Goal: Task Accomplishment & Management: Manage account settings

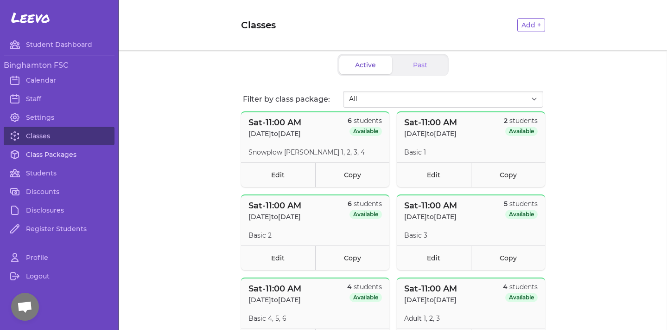
click at [42, 149] on link "Class Packages" at bounding box center [59, 154] width 111 height 19
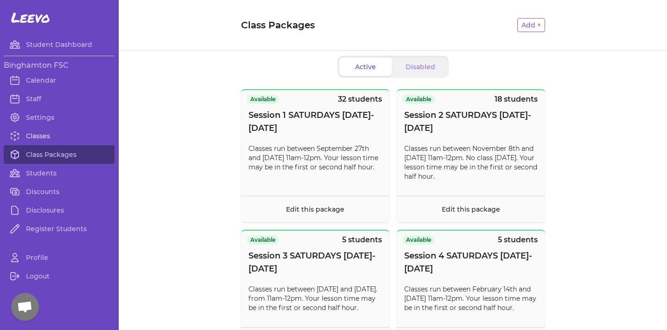
click at [57, 136] on link "Classes" at bounding box center [59, 136] width 111 height 19
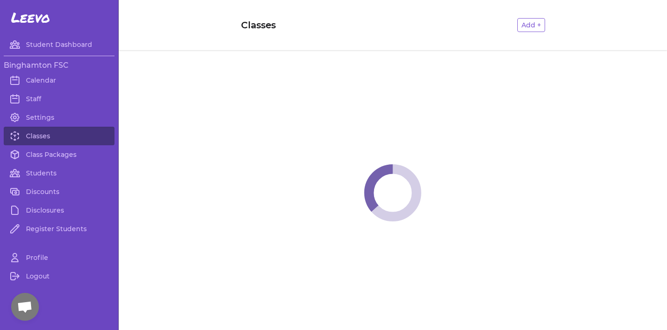
click at [57, 136] on link "Classes" at bounding box center [59, 136] width 111 height 19
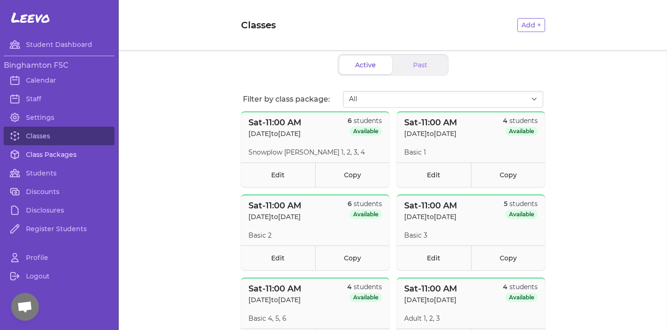
click at [63, 152] on link "Class Packages" at bounding box center [59, 154] width 111 height 19
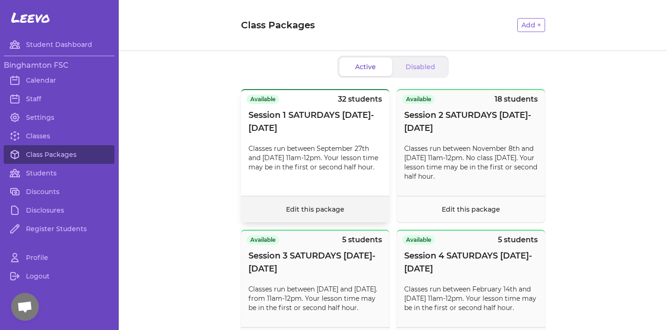
click at [335, 205] on footer "Edit this package" at bounding box center [315, 209] width 148 height 26
click at [306, 207] on link "Edit this package" at bounding box center [315, 209] width 58 height 8
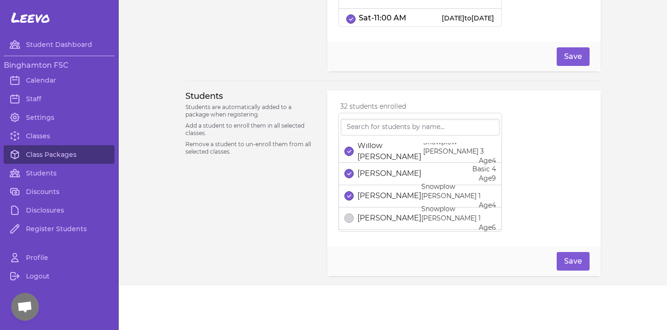
scroll to position [647, 0]
click at [38, 140] on link "Classes" at bounding box center [59, 136] width 111 height 19
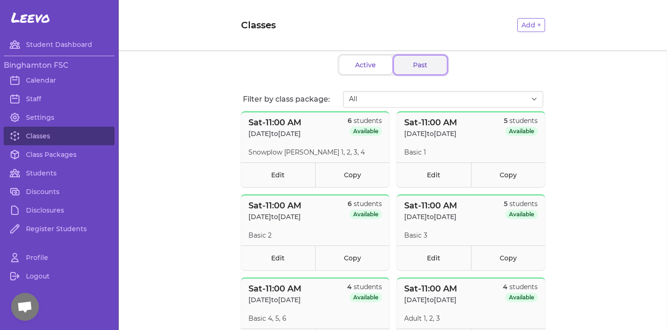
click at [412, 68] on button "Past" at bounding box center [420, 65] width 53 height 19
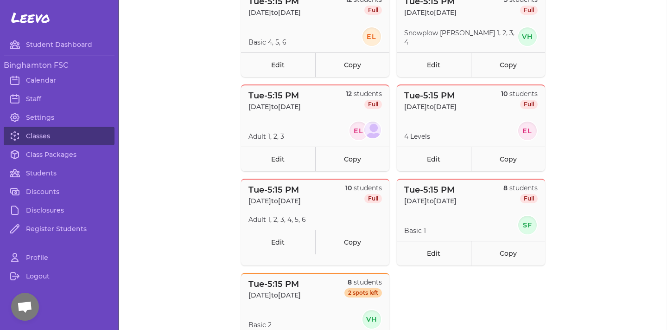
scroll to position [12716, 0]
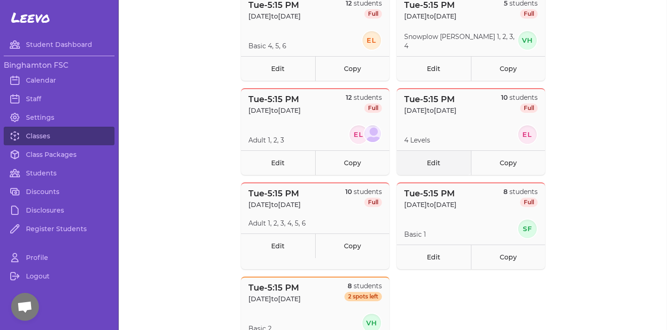
click at [438, 157] on link "Edit" at bounding box center [434, 162] width 74 height 25
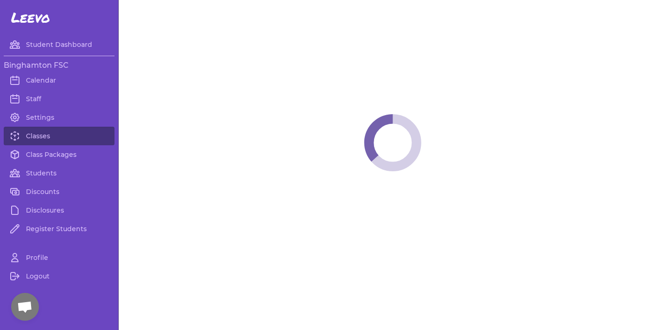
select select "2"
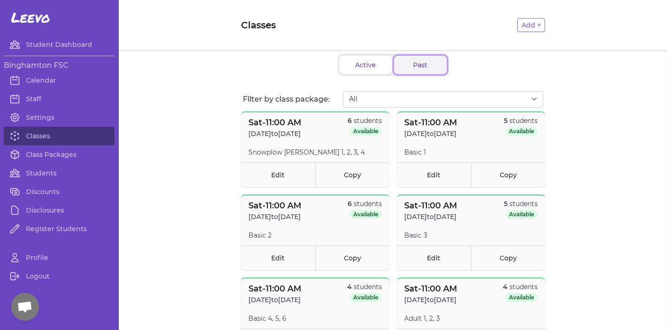
click at [410, 64] on button "Past" at bounding box center [420, 65] width 53 height 19
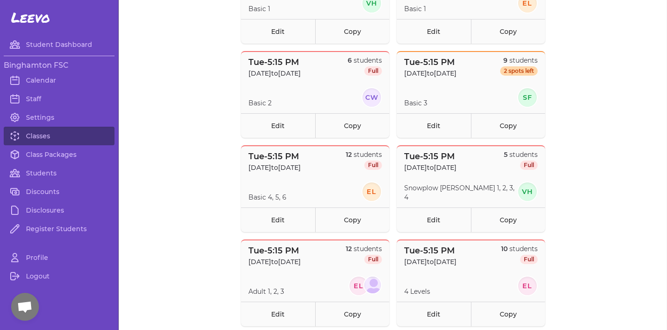
scroll to position [12540, 0]
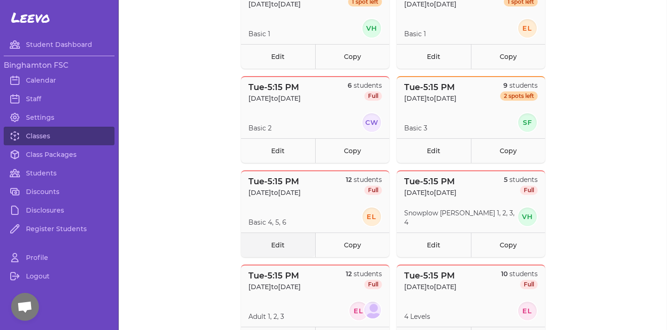
click at [286, 245] on link "Edit" at bounding box center [278, 244] width 74 height 25
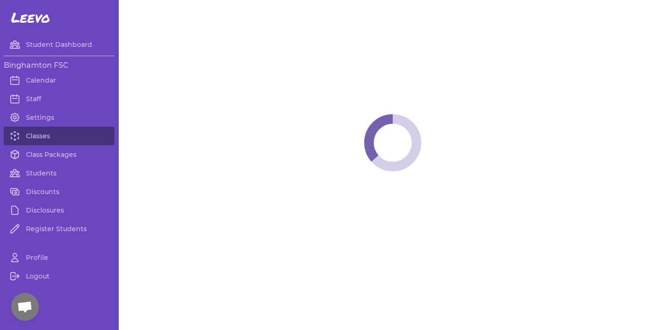
select select "2"
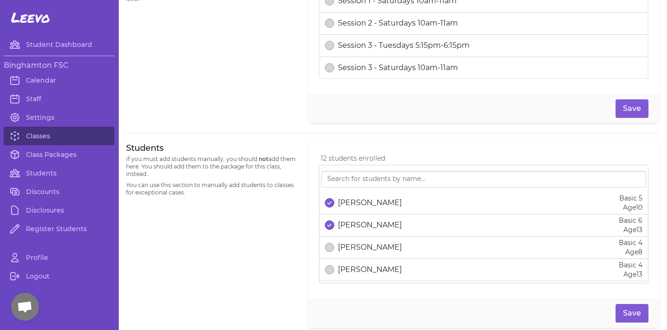
scroll to position [243, 0]
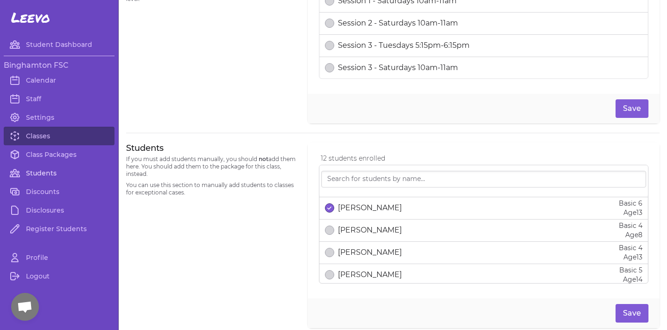
click at [42, 173] on link "Students" at bounding box center [59, 173] width 111 height 19
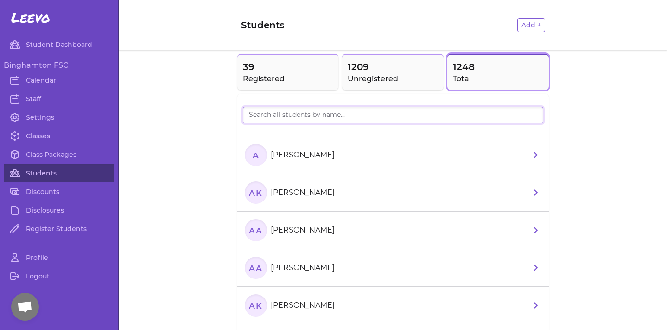
click at [338, 123] on input "search" at bounding box center [393, 115] width 301 height 17
type input "Alyssa"
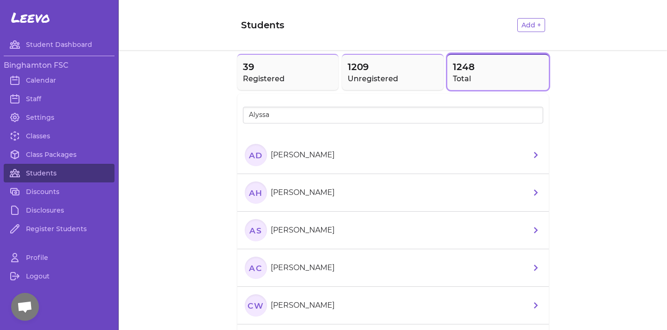
drag, startPoint x: 338, startPoint y: 124, endPoint x: 310, endPoint y: 192, distance: 73.4
click at [310, 192] on p "[PERSON_NAME]" at bounding box center [303, 192] width 64 height 11
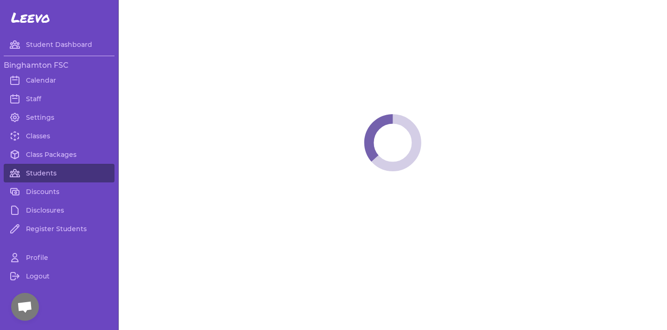
select select "NY"
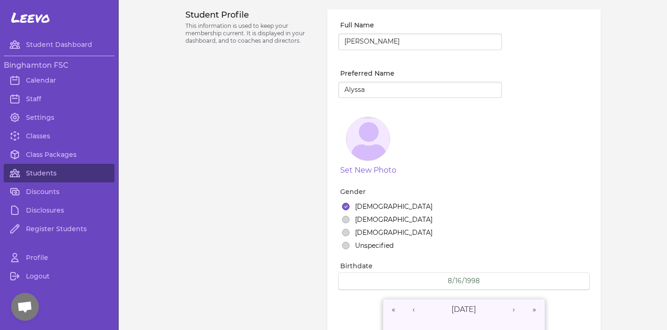
select select "22"
click at [396, 37] on input "[PERSON_NAME]" at bounding box center [421, 41] width 164 height 17
drag, startPoint x: 396, startPoint y: 44, endPoint x: 343, endPoint y: 44, distance: 52.4
click at [343, 44] on input "[PERSON_NAME]" at bounding box center [421, 41] width 164 height 17
click at [239, 96] on div "Student Profile This information is used to keep your membership current. It is…" at bounding box center [251, 331] width 131 height 644
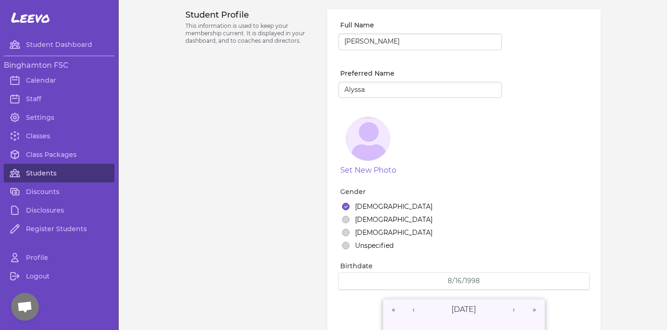
click at [38, 176] on link "Students" at bounding box center [59, 173] width 111 height 19
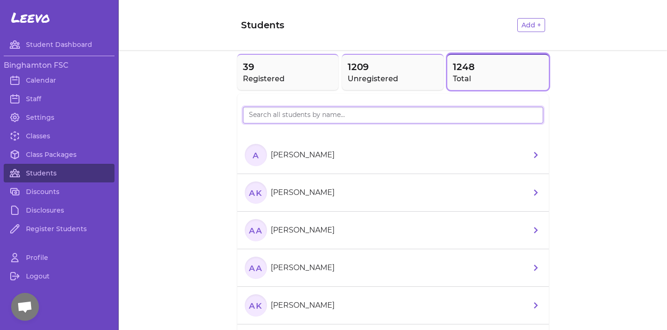
click at [290, 112] on input "search" at bounding box center [393, 115] width 301 height 17
type input "[PERSON_NAME]"
click at [304, 156] on p "[PERSON_NAME]" at bounding box center [303, 154] width 64 height 11
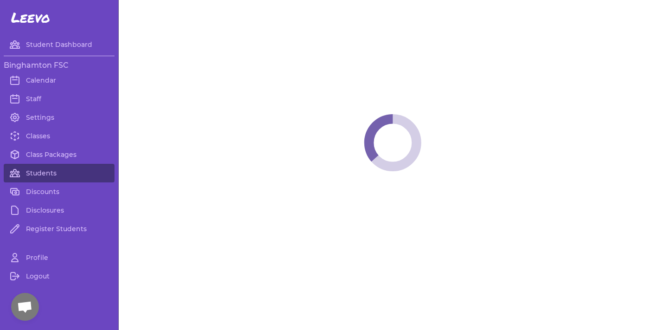
select select "NY"
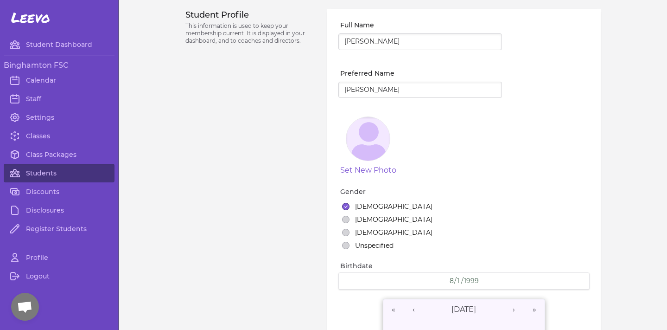
select select "22"
click at [54, 179] on link "Students" at bounding box center [59, 173] width 111 height 19
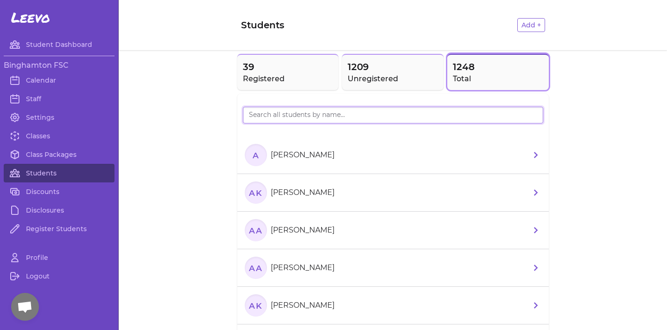
click at [244, 116] on input "search" at bounding box center [393, 115] width 301 height 17
type input "jillian"
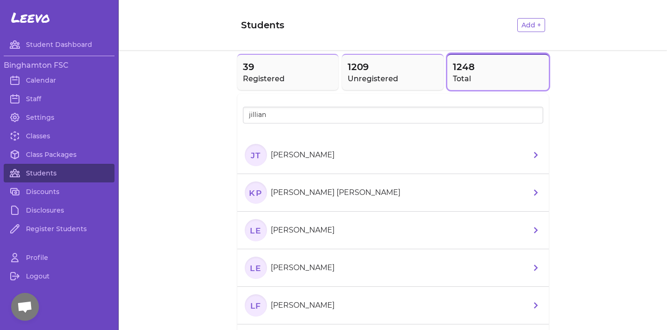
click at [303, 158] on p "[PERSON_NAME]" at bounding box center [303, 154] width 64 height 11
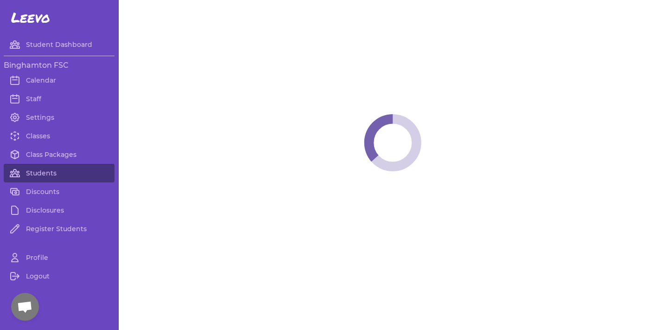
select select "NY"
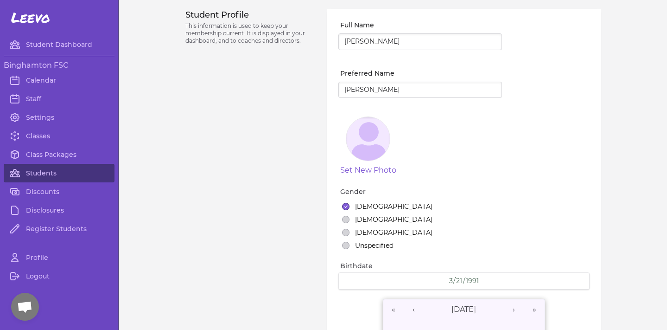
select select "22"
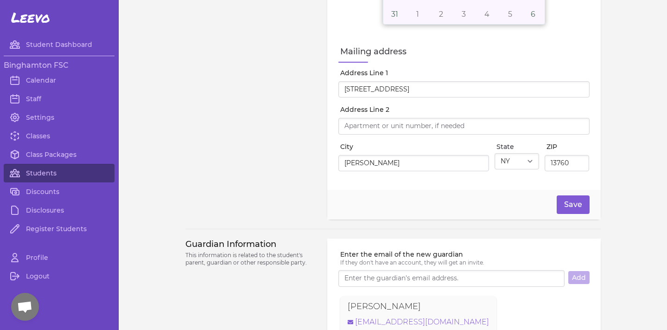
scroll to position [671, 0]
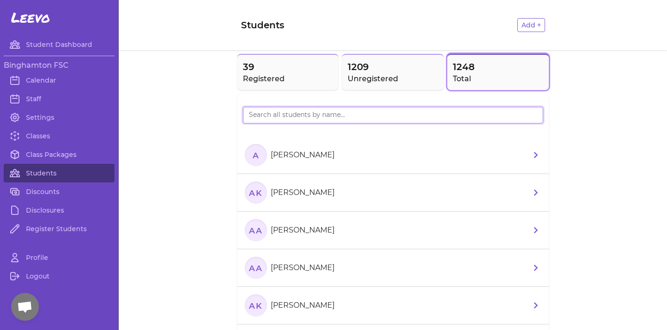
click at [300, 122] on input "search" at bounding box center [393, 115] width 301 height 17
type input "[PERSON_NAME]"
drag, startPoint x: 300, startPoint y: 129, endPoint x: 300, endPoint y: 158, distance: 28.8
click at [300, 158] on p "[PERSON_NAME]" at bounding box center [303, 154] width 64 height 11
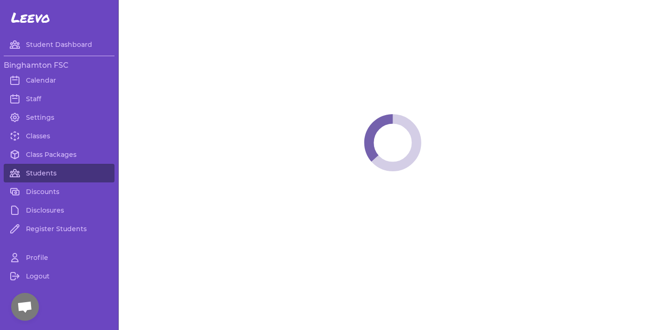
select select "NY"
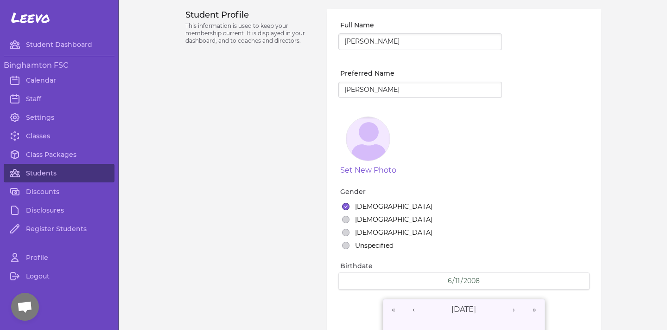
select select "11"
click at [49, 171] on link "Students" at bounding box center [59, 173] width 111 height 19
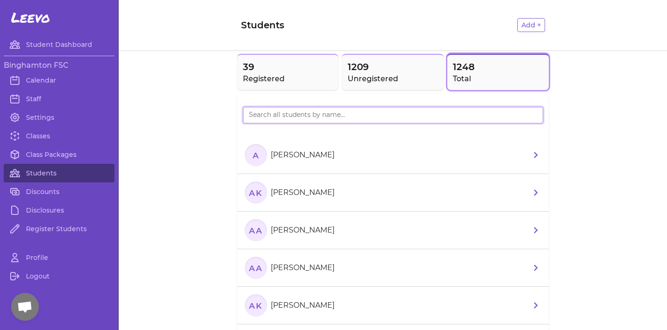
click at [301, 117] on input "search" at bounding box center [393, 115] width 301 height 17
type input "[PERSON_NAME]"
click at [298, 166] on section "OV [PERSON_NAME]" at bounding box center [292, 155] width 94 height 22
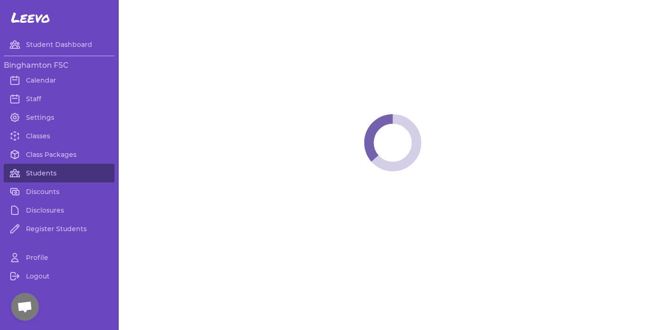
select select "NY"
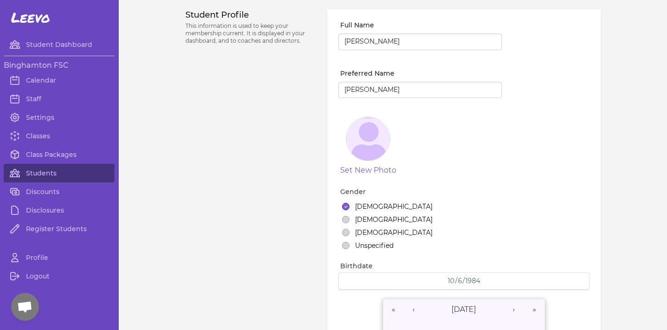
select select "23"
click at [48, 177] on link "Students" at bounding box center [59, 173] width 111 height 19
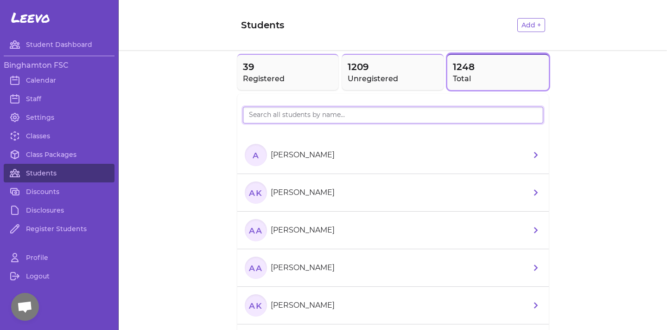
click at [308, 121] on input "search" at bounding box center [393, 115] width 301 height 17
type input "rebe"
type input "[PERSON_NAME]"
drag, startPoint x: 278, startPoint y: 135, endPoint x: 312, endPoint y: 192, distance: 65.9
click at [312, 192] on p "[PERSON_NAME]" at bounding box center [303, 192] width 64 height 11
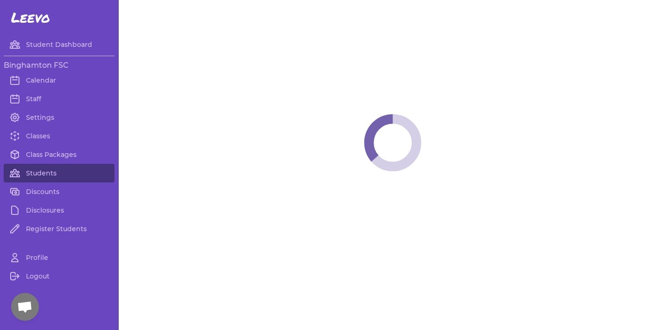
select select "NY"
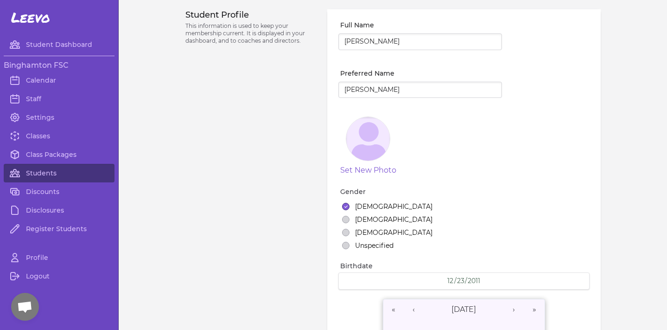
select select "5"
click at [34, 167] on link "Students" at bounding box center [59, 173] width 111 height 19
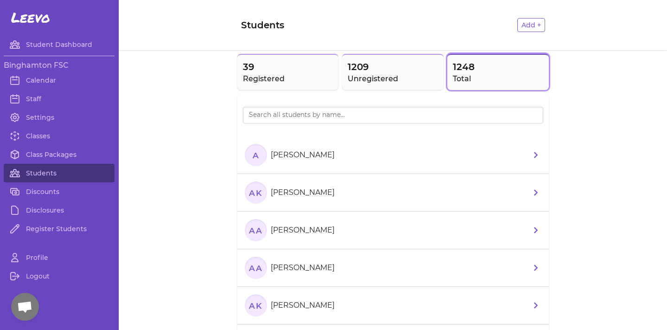
click at [335, 106] on div at bounding box center [393, 113] width 301 height 20
click at [334, 110] on input "search" at bounding box center [393, 115] width 301 height 17
type input "asia"
click at [328, 154] on li "AC Asia Creveling" at bounding box center [393, 155] width 312 height 38
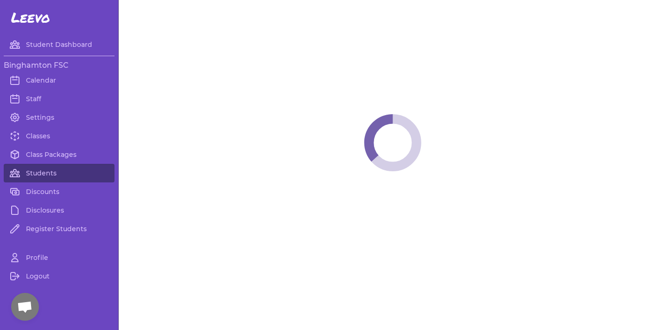
select select "NY"
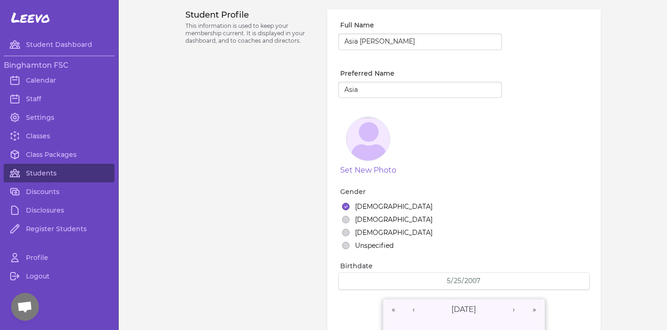
select select "6"
click at [56, 174] on link "Students" at bounding box center [59, 173] width 111 height 19
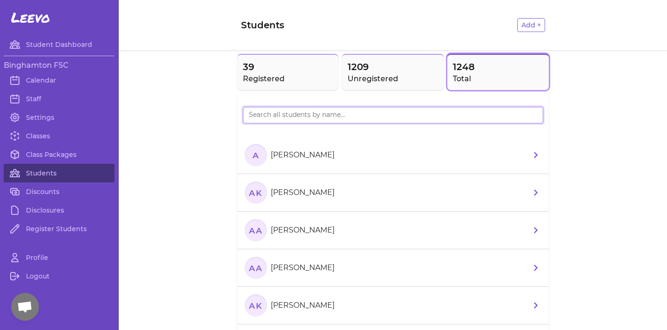
click at [301, 120] on input "search" at bounding box center [393, 115] width 301 height 17
type input "Chloe o"
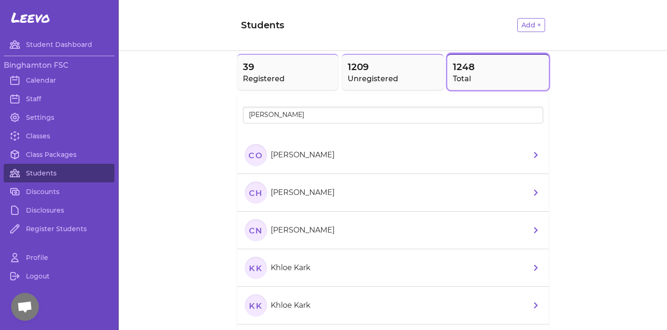
click at [333, 159] on li "CO Chloe Oswald" at bounding box center [393, 155] width 312 height 38
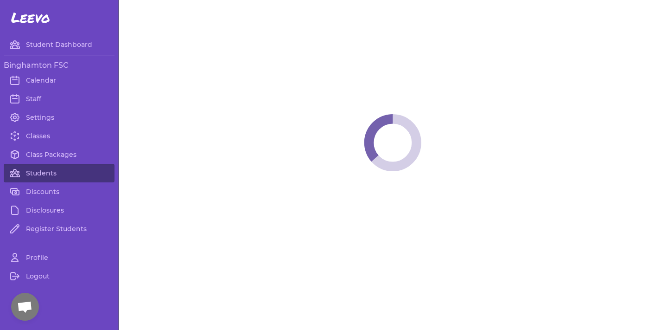
select select "NY"
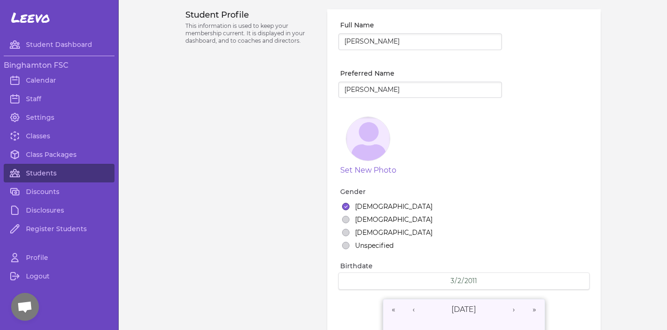
select select "5"
click at [43, 177] on link "Students" at bounding box center [59, 173] width 111 height 19
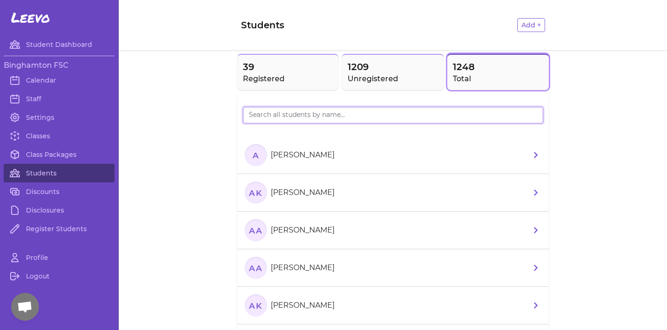
click at [288, 117] on input "search" at bounding box center [393, 115] width 301 height 17
type input "Julia sea"
click at [307, 153] on p "[PERSON_NAME]" at bounding box center [303, 154] width 64 height 11
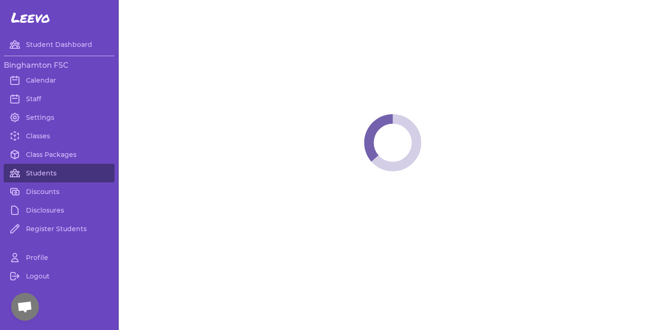
select select "NY"
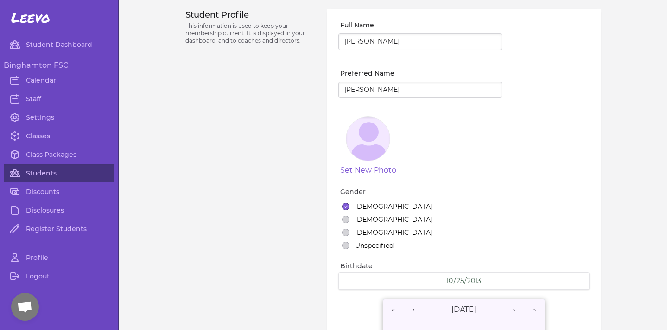
select select "5"
click at [65, 170] on link "Students" at bounding box center [59, 173] width 111 height 19
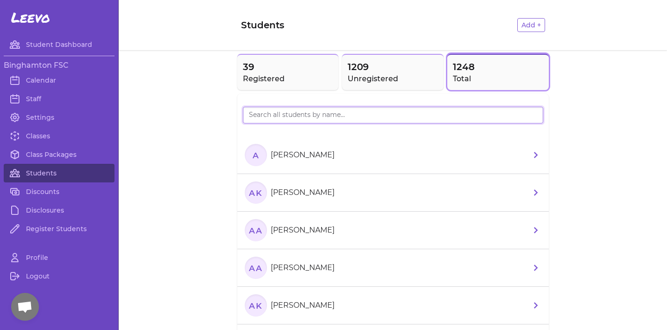
click at [301, 118] on input "search" at bounding box center [393, 115] width 301 height 17
type input "Maxwell"
drag, startPoint x: 301, startPoint y: 118, endPoint x: 307, endPoint y: 164, distance: 46.7
click at [307, 164] on section "MA Maxwell Alea" at bounding box center [292, 155] width 94 height 22
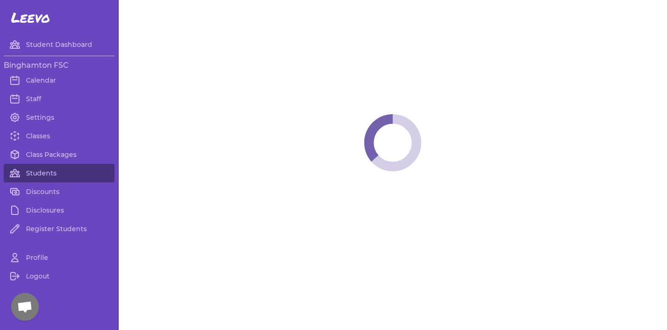
select select "NY"
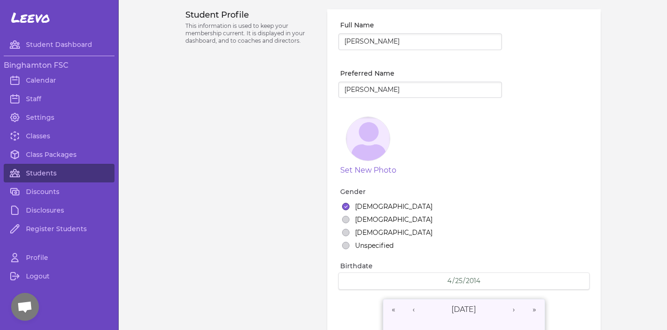
select select "5"
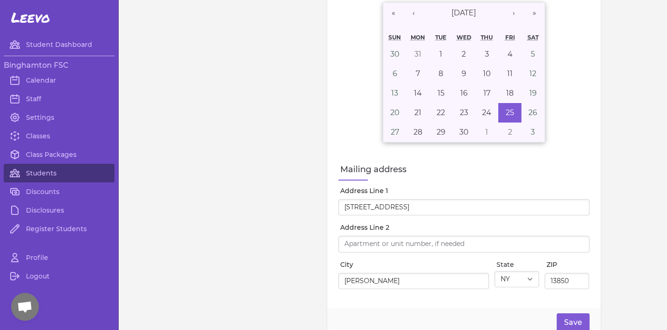
scroll to position [8, 0]
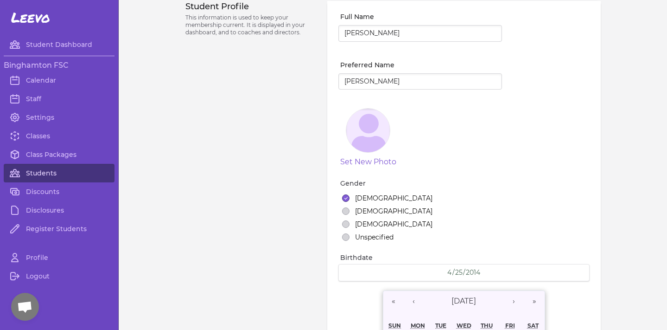
click at [58, 169] on link "Students" at bounding box center [59, 173] width 111 height 19
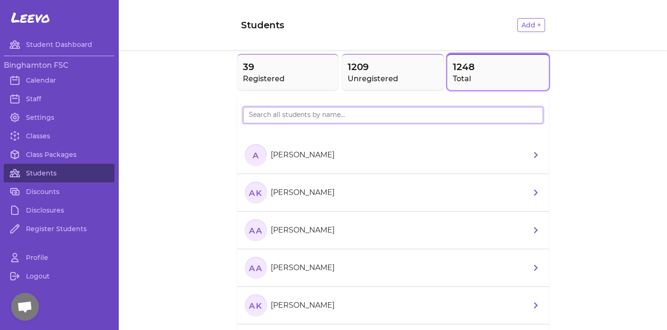
click at [288, 112] on input "search" at bounding box center [393, 115] width 301 height 17
type input "Michael ko"
click at [292, 166] on section "MK Michael Korolev" at bounding box center [292, 155] width 94 height 22
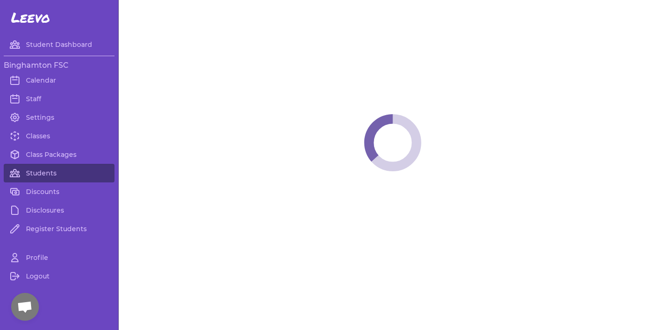
select select "NY"
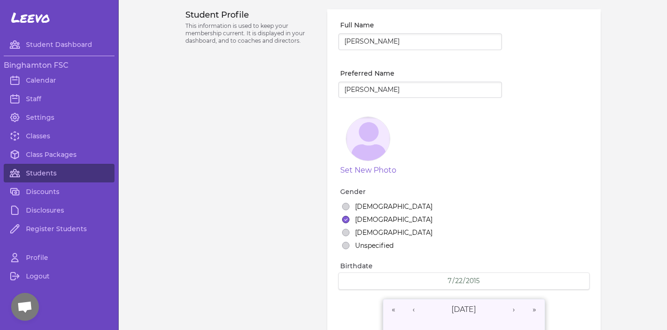
select select "5"
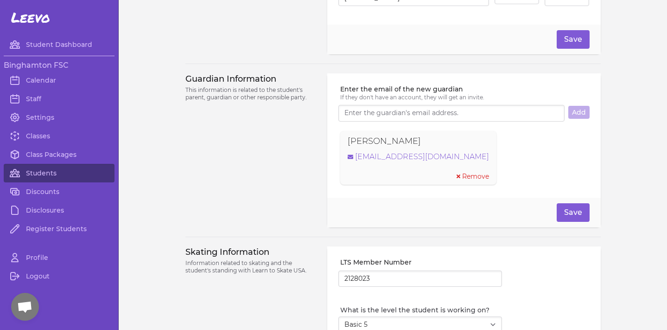
scroll to position [601, 0]
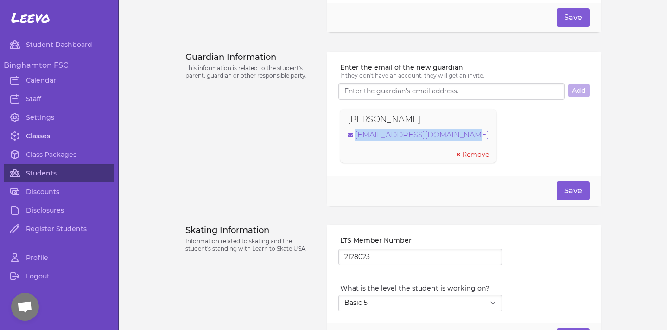
click at [50, 136] on link "Classes" at bounding box center [59, 136] width 111 height 19
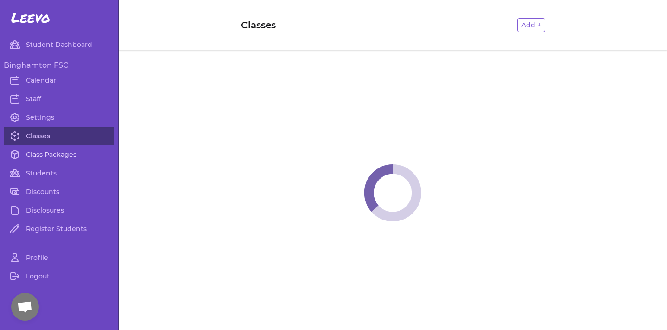
click at [51, 156] on link "Class Packages" at bounding box center [59, 154] width 111 height 19
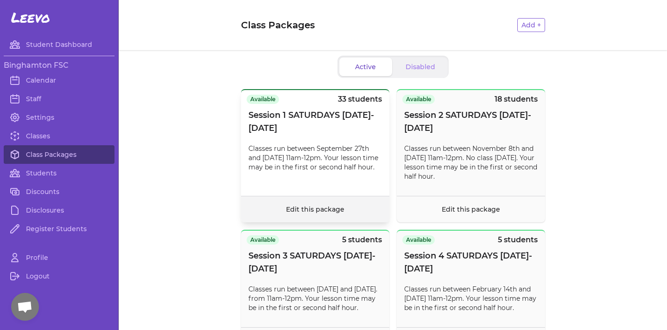
click at [344, 219] on footer "Edit this package" at bounding box center [315, 209] width 148 height 26
click at [318, 208] on link "Edit this package" at bounding box center [315, 209] width 58 height 8
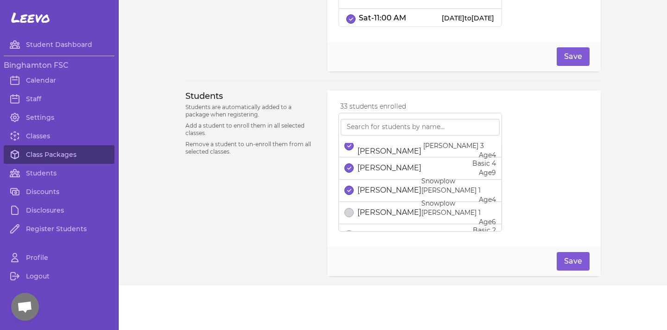
scroll to position [679, 0]
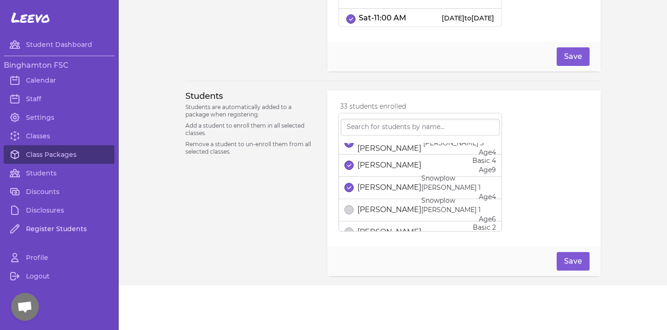
click at [47, 230] on link "Register Students" at bounding box center [59, 228] width 111 height 19
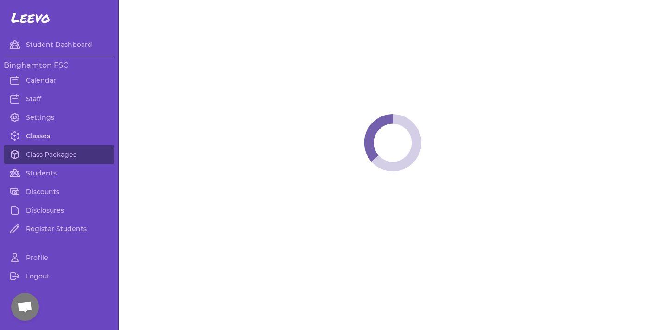
click at [45, 144] on link "Classes" at bounding box center [59, 136] width 111 height 19
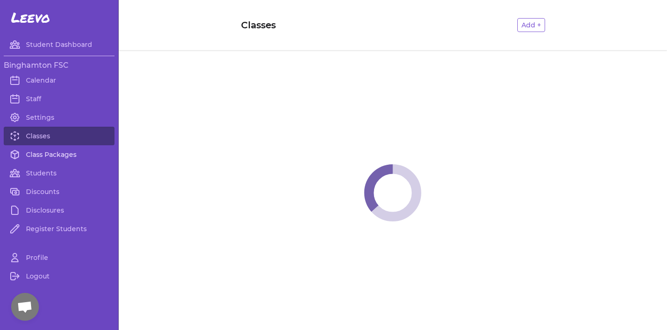
click at [45, 156] on link "Class Packages" at bounding box center [59, 154] width 111 height 19
